Goal: Task Accomplishment & Management: Use online tool/utility

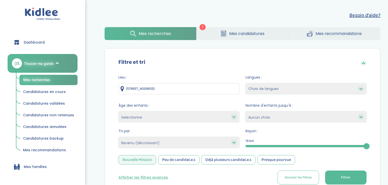
select select "salary_desc"
click at [355, 170] on button "Filtrer" at bounding box center [345, 177] width 41 height 14
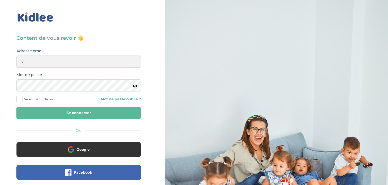
click at [100, 75] on div "Mot de passe" at bounding box center [78, 81] width 125 height 20
click at [37, 59] on input "s" at bounding box center [78, 61] width 125 height 12
type input "sarrakedjbour@gmail.com"
click at [57, 115] on button "Se connecter" at bounding box center [78, 112] width 125 height 12
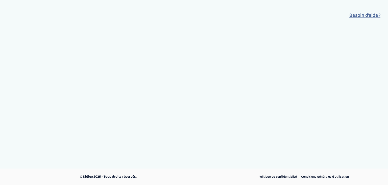
select select "salary_desc"
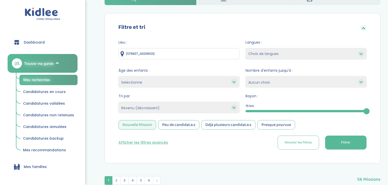
scroll to position [36, 0]
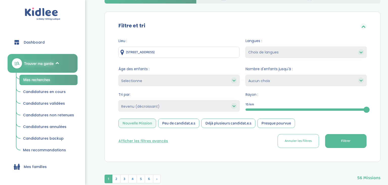
click at [171, 103] on select "Heures par semaine (croissant) Heures par semaine (décroissant) Date de démarra…" at bounding box center [179, 105] width 121 height 11
click at [119, 100] on select "Heures par semaine (croissant) Heures par semaine (décroissant) Date de démarra…" at bounding box center [179, 105] width 121 height 11
click at [125, 124] on div "Nouvelle Mission" at bounding box center [138, 122] width 38 height 9
click at [360, 142] on button "Filtrer" at bounding box center [345, 141] width 41 height 14
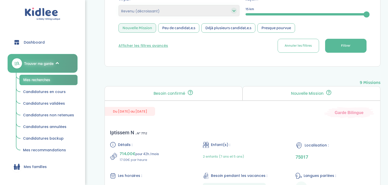
scroll to position [132, 0]
click at [184, 28] on div "Peu de candidat.e.s" at bounding box center [178, 27] width 41 height 9
click at [348, 48] on button "Filtrer" at bounding box center [345, 45] width 41 height 14
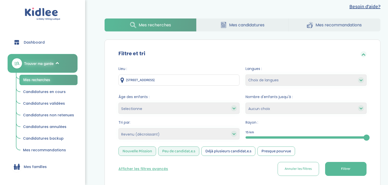
scroll to position [0, 0]
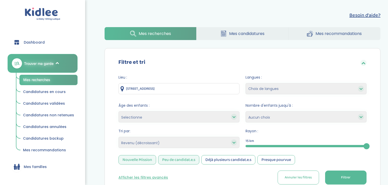
click at [248, 35] on span "Mes candidatures" at bounding box center [246, 33] width 35 height 6
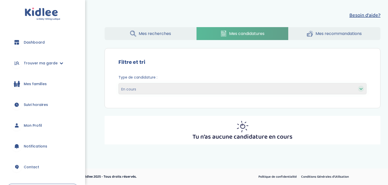
click at [147, 31] on span "Mes recherches" at bounding box center [155, 33] width 32 height 6
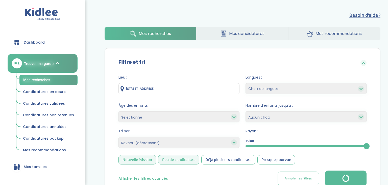
select select "salary_desc"
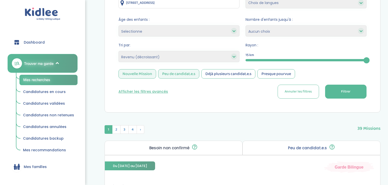
click at [347, 89] on span "Filtrer" at bounding box center [345, 91] width 9 height 5
